Goal: Find specific page/section: Find specific page/section

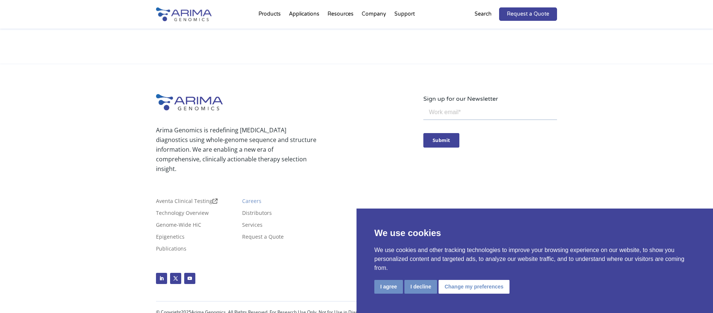
click at [255, 198] on link "Careers" at bounding box center [251, 202] width 19 height 8
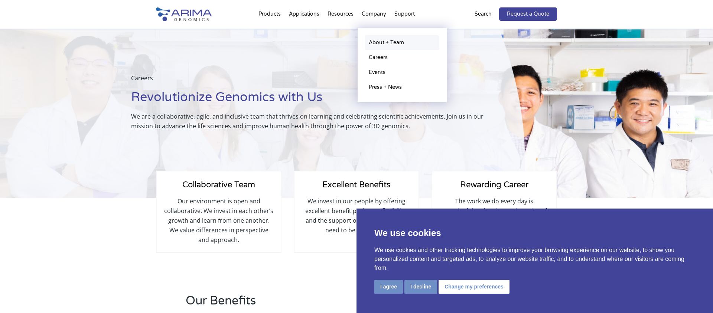
click at [382, 44] on link "About + Team" at bounding box center [402, 42] width 74 height 15
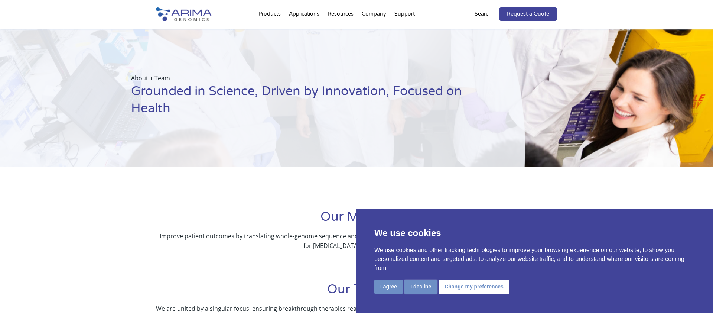
click at [421, 289] on button "I decline" at bounding box center [420, 287] width 33 height 14
